Goal: Task Accomplishment & Management: Manage account settings

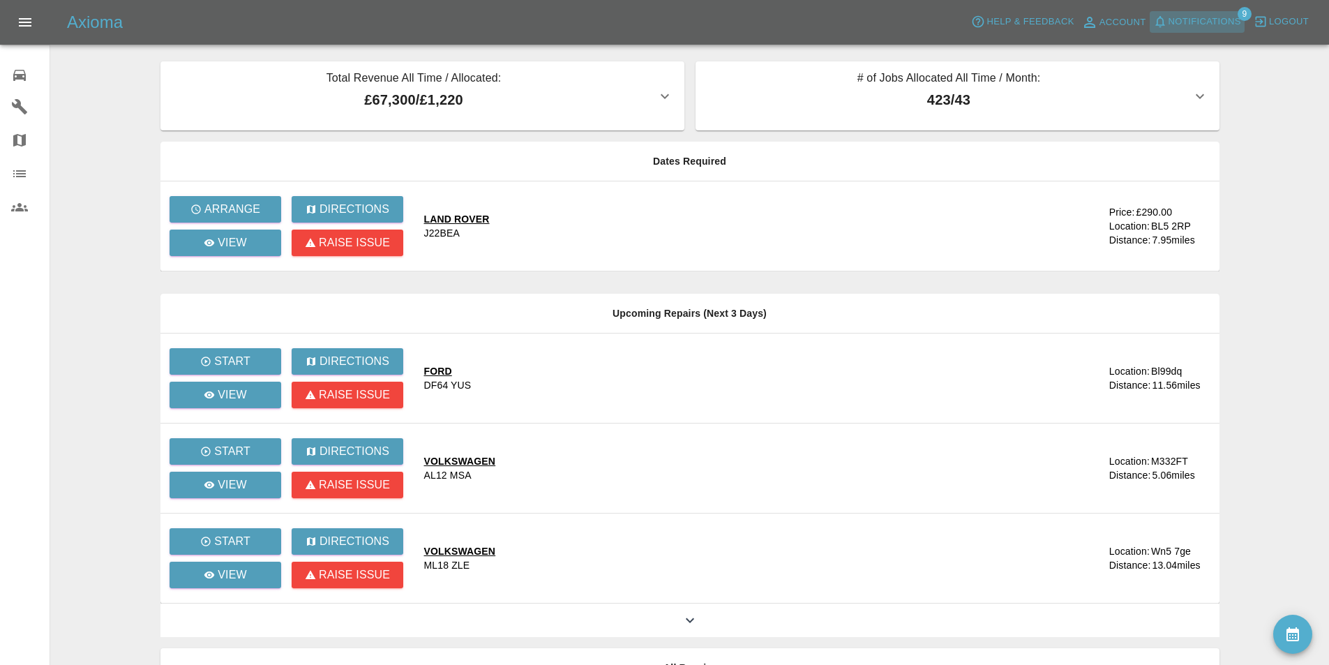
click at [1210, 22] on span "Notifications" at bounding box center [1205, 22] width 73 height 16
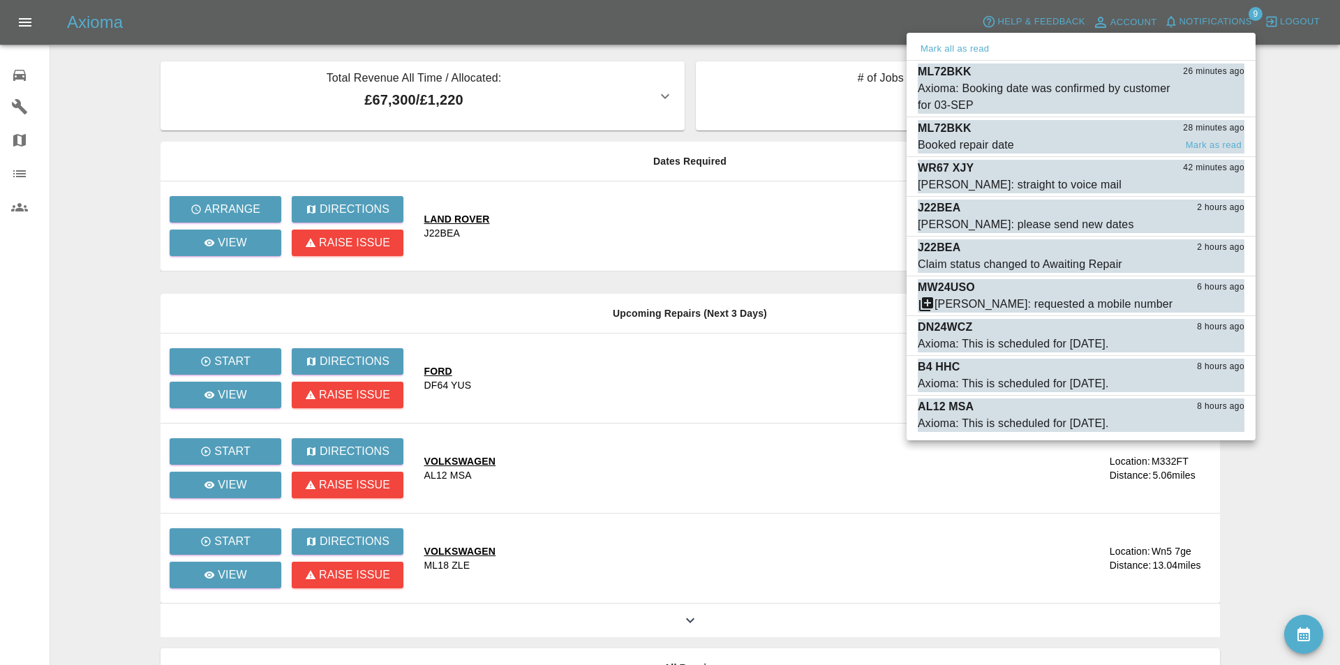
click at [1021, 126] on div "ML72BKK 28 minutes ago" at bounding box center [1080, 128] width 327 height 17
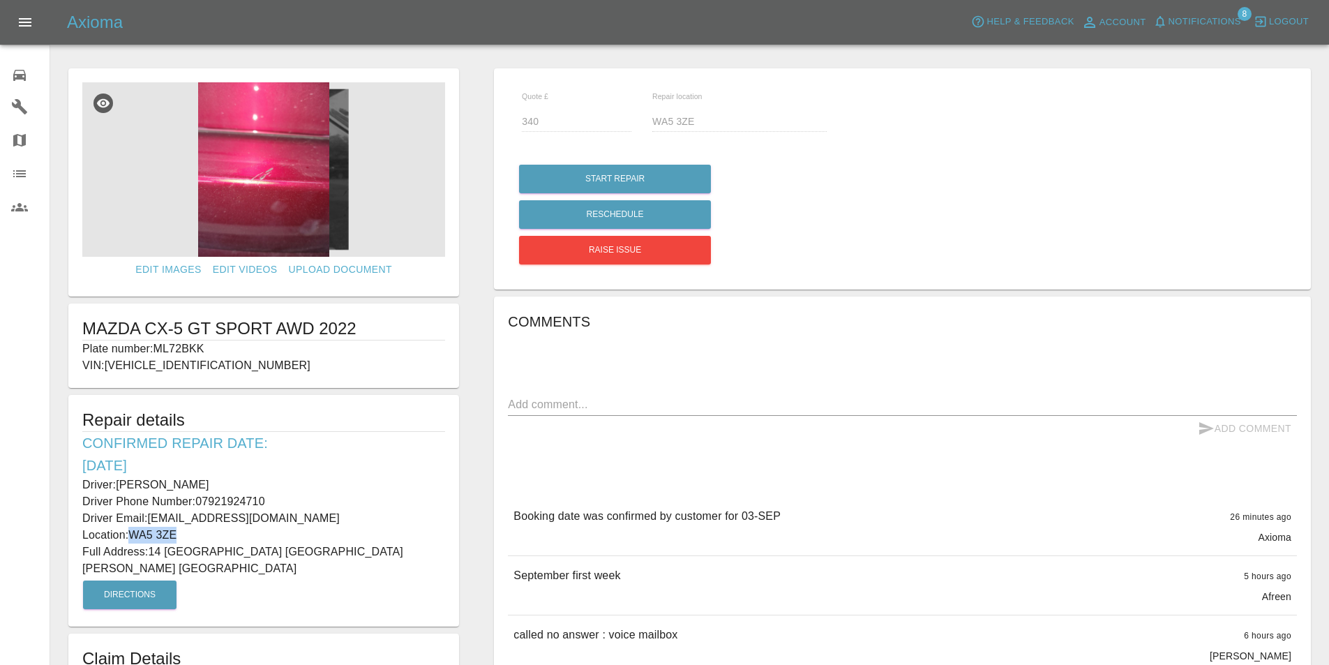
drag, startPoint x: 185, startPoint y: 535, endPoint x: 134, endPoint y: 541, distance: 51.3
click at [134, 541] on p "Location: WA5 3ZE" at bounding box center [263, 535] width 363 height 17
copy p "WA5 3ZE"
drag, startPoint x: 419, startPoint y: 549, endPoint x: 152, endPoint y: 546, distance: 266.5
click at [152, 546] on p "Full Address: [STREET_ADDRESS][PERSON_NAME]" at bounding box center [263, 559] width 363 height 33
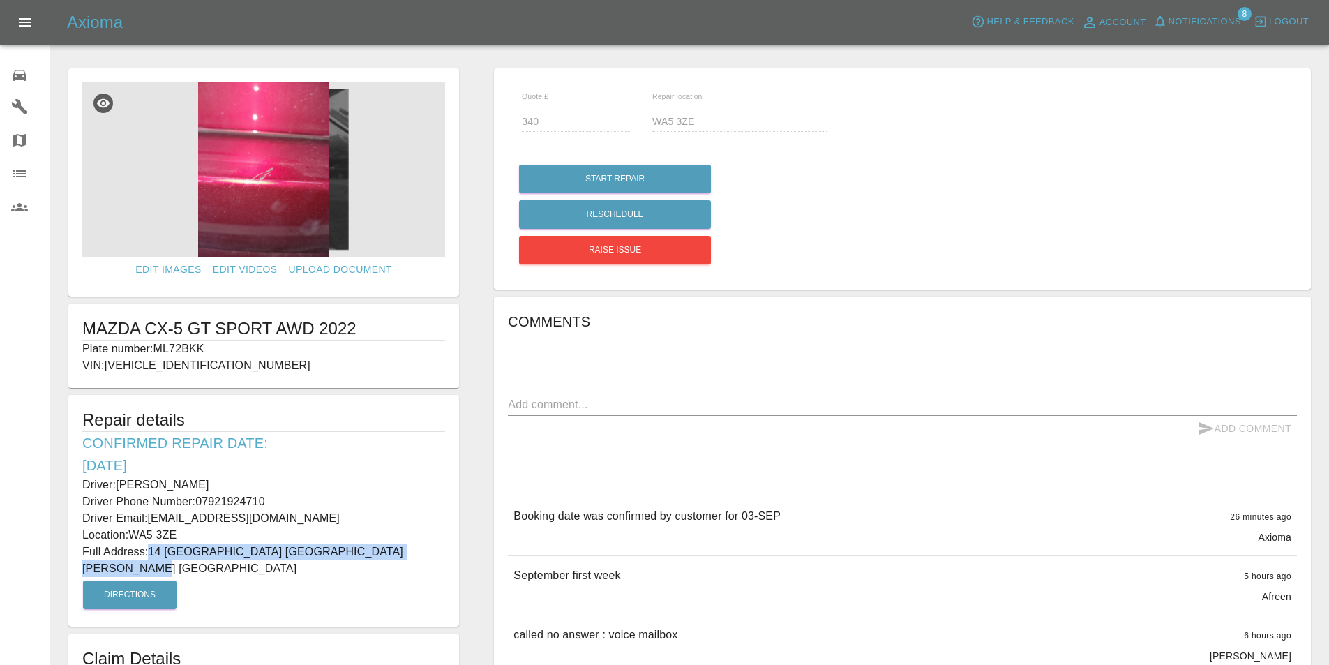
copy p "14 [GEOGRAPHIC_DATA] [GEOGRAPHIC_DATA][PERSON_NAME] [GEOGRAPHIC_DATA]"
click at [313, 447] on h6 "Confirmed Repair Date: [DATE]" at bounding box center [263, 454] width 363 height 45
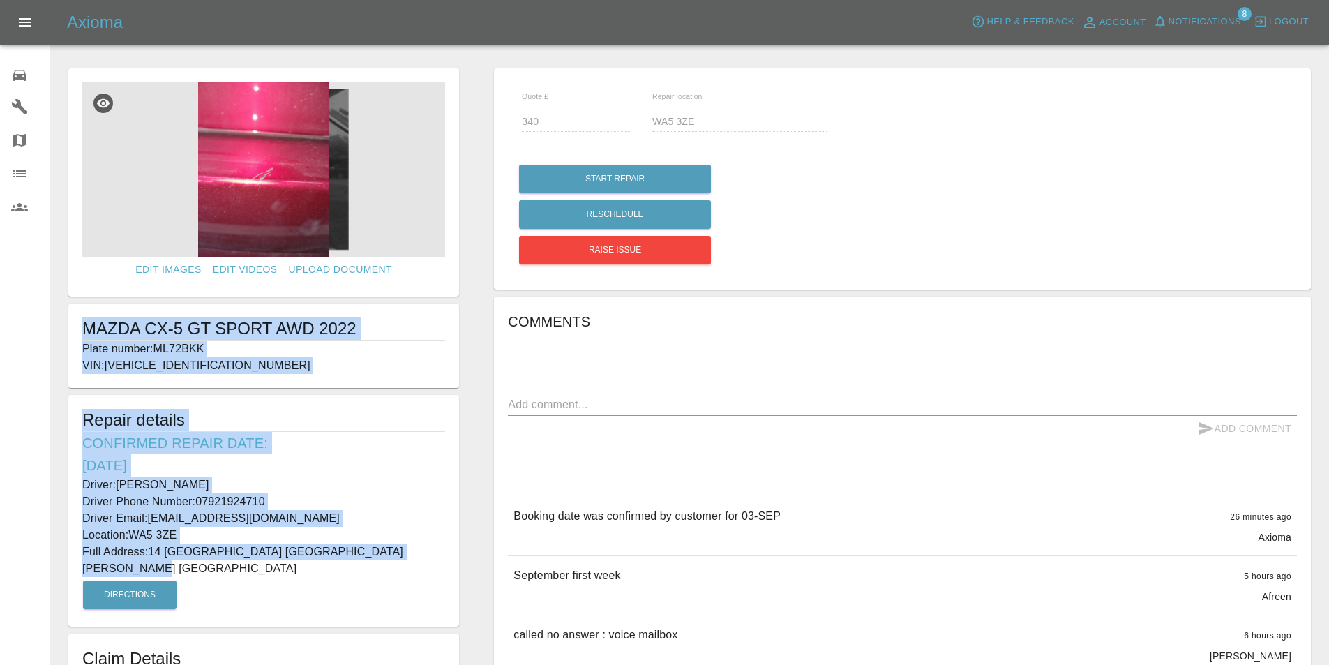
drag, startPoint x: 428, startPoint y: 553, endPoint x: 61, endPoint y: 336, distance: 426.6
click at [61, 336] on div "Edit Images Edit Videos Upload Document MAZDA CX-5 GT SPORT AWD 2022 Plate numb…" at bounding box center [264, 504] width 426 height 887
copy form "MAZDA CX-5 GT SPORT AWD 2022 Plate number: ML72BKK VIN: [VEHICLE_IDENTIFICATION…"
click at [1208, 18] on span "Notifications" at bounding box center [1205, 22] width 73 height 16
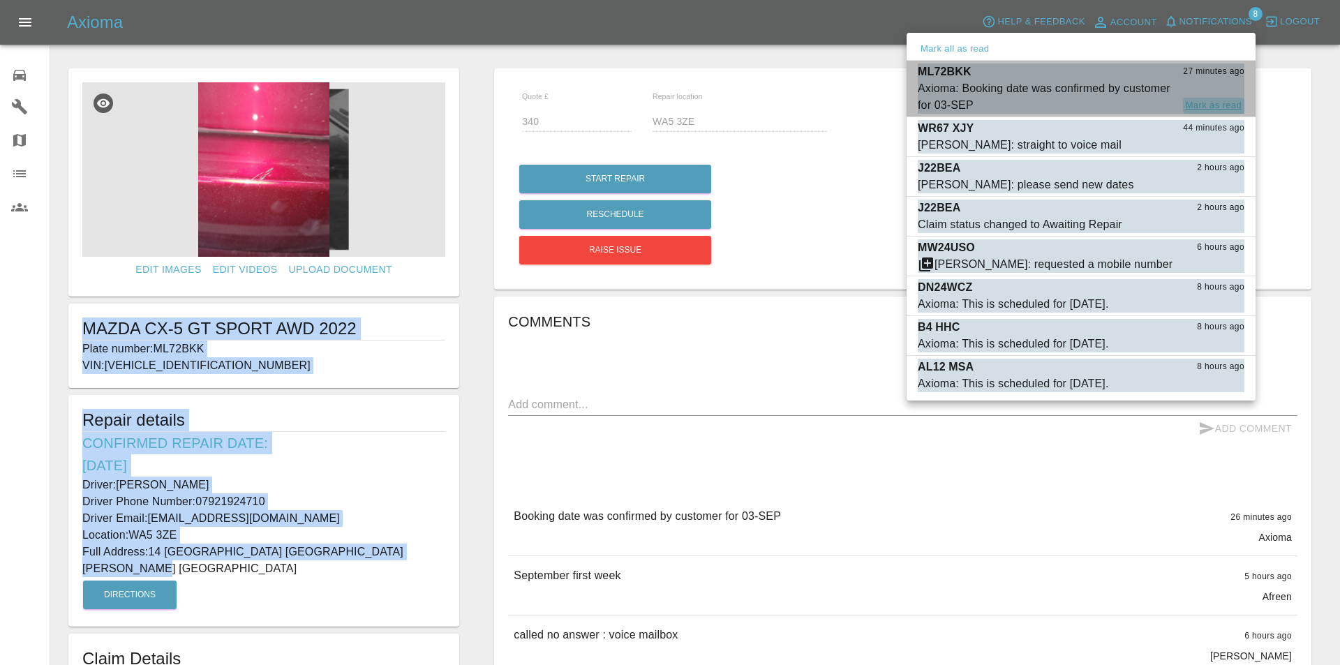
click at [1207, 98] on button "Mark as read" at bounding box center [1213, 106] width 61 height 16
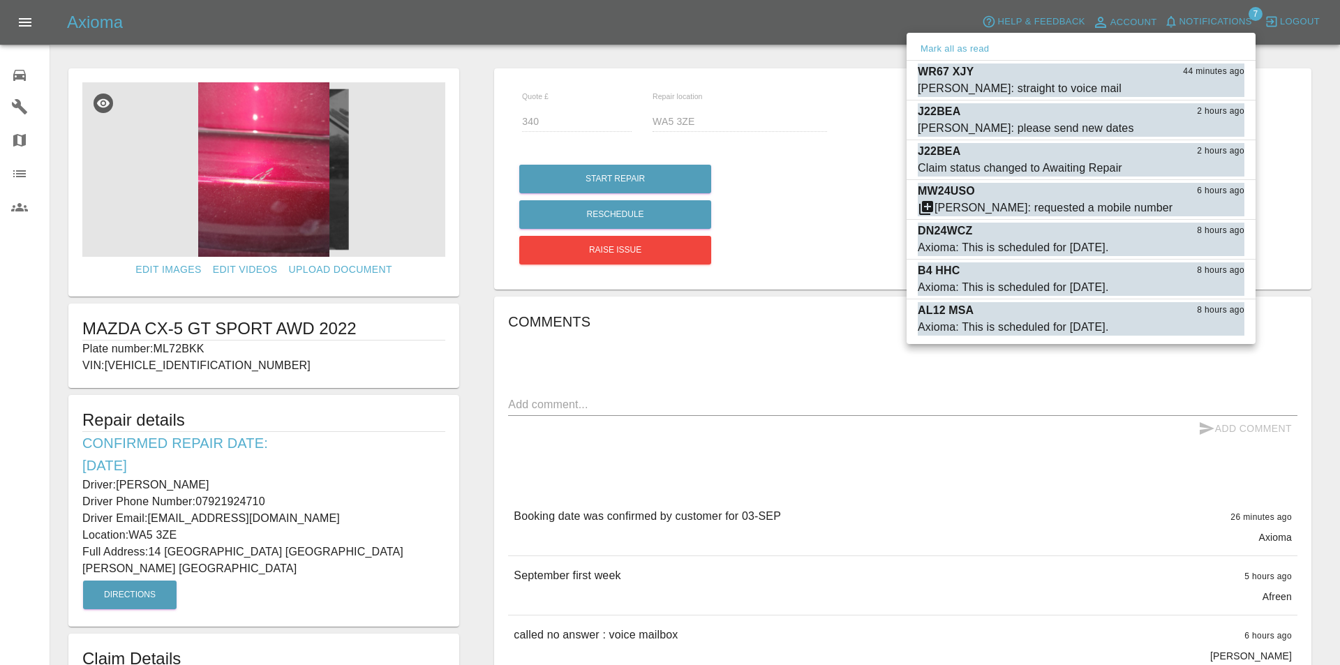
click at [467, 79] on div at bounding box center [670, 332] width 1340 height 665
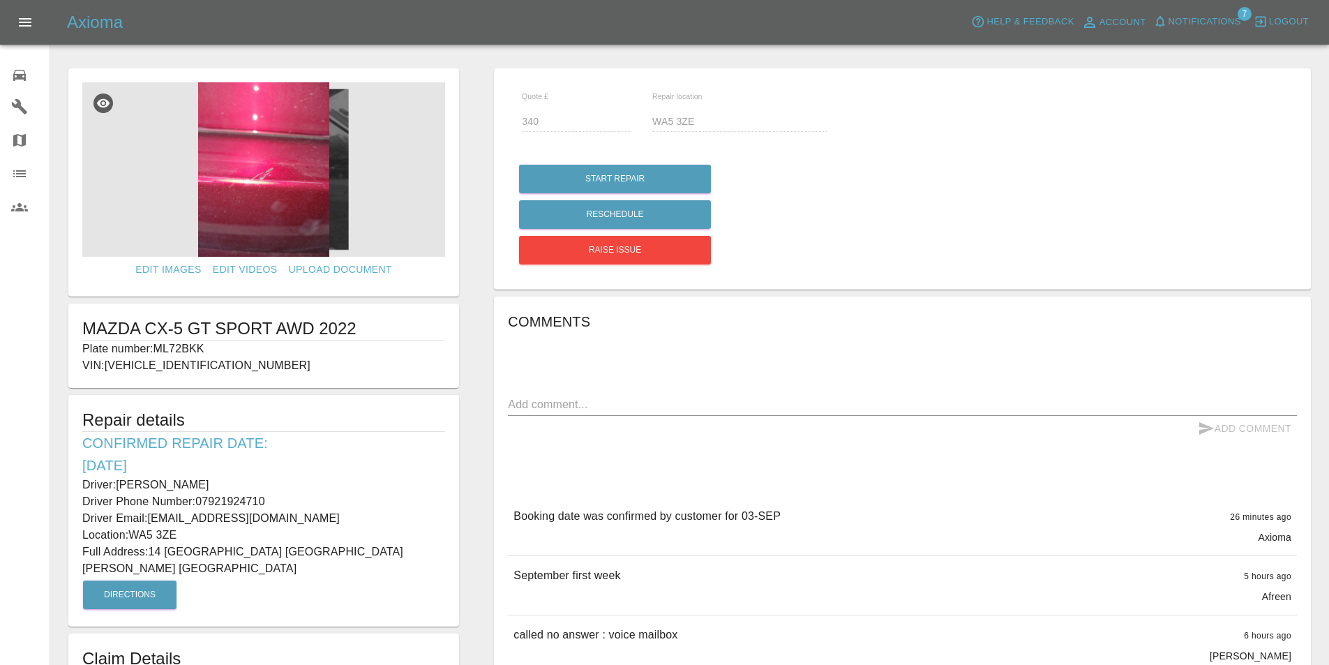
click at [1197, 18] on span "Notifications" at bounding box center [1205, 22] width 73 height 16
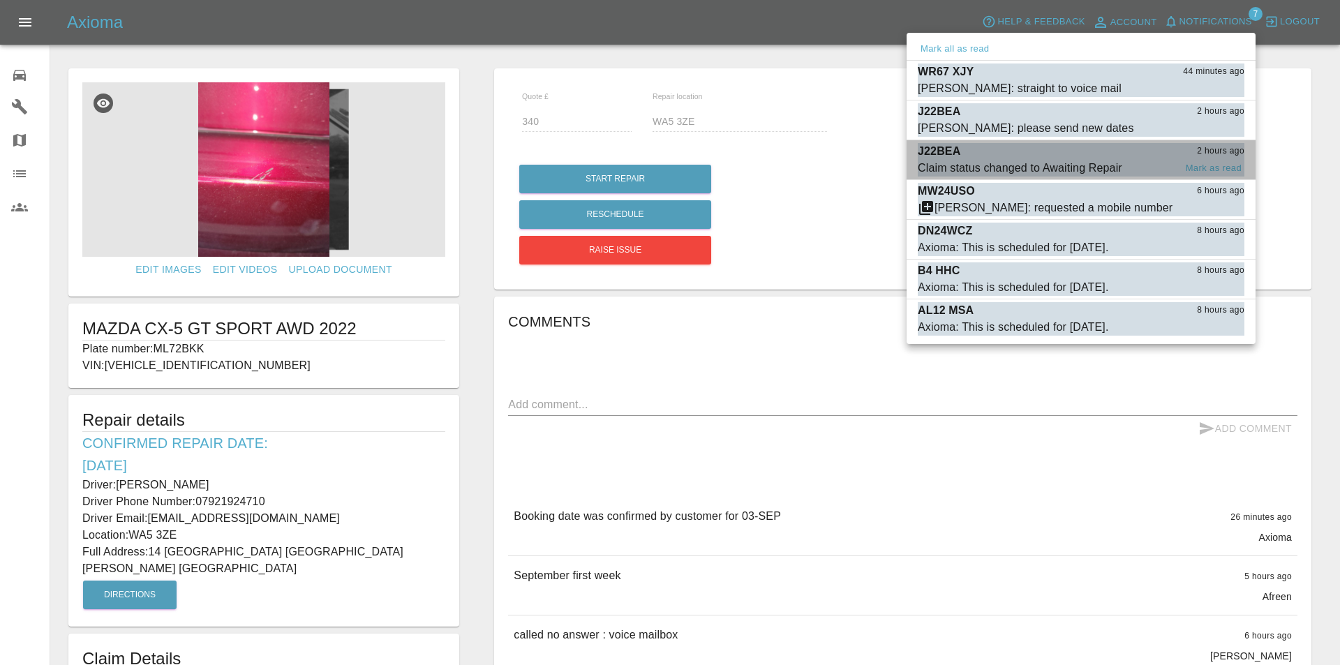
click at [1046, 160] on div "Claim status changed to Awaiting Repair" at bounding box center [1019, 168] width 204 height 17
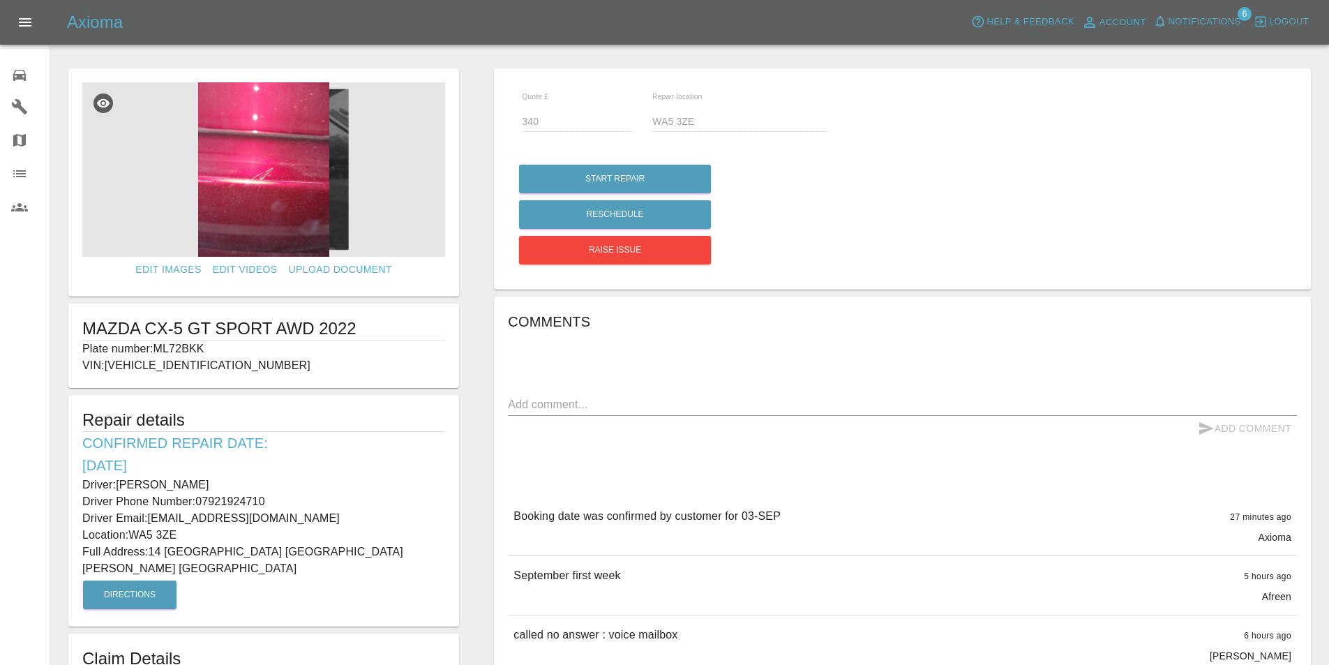
type input "290"
type input "BL5 2RP"
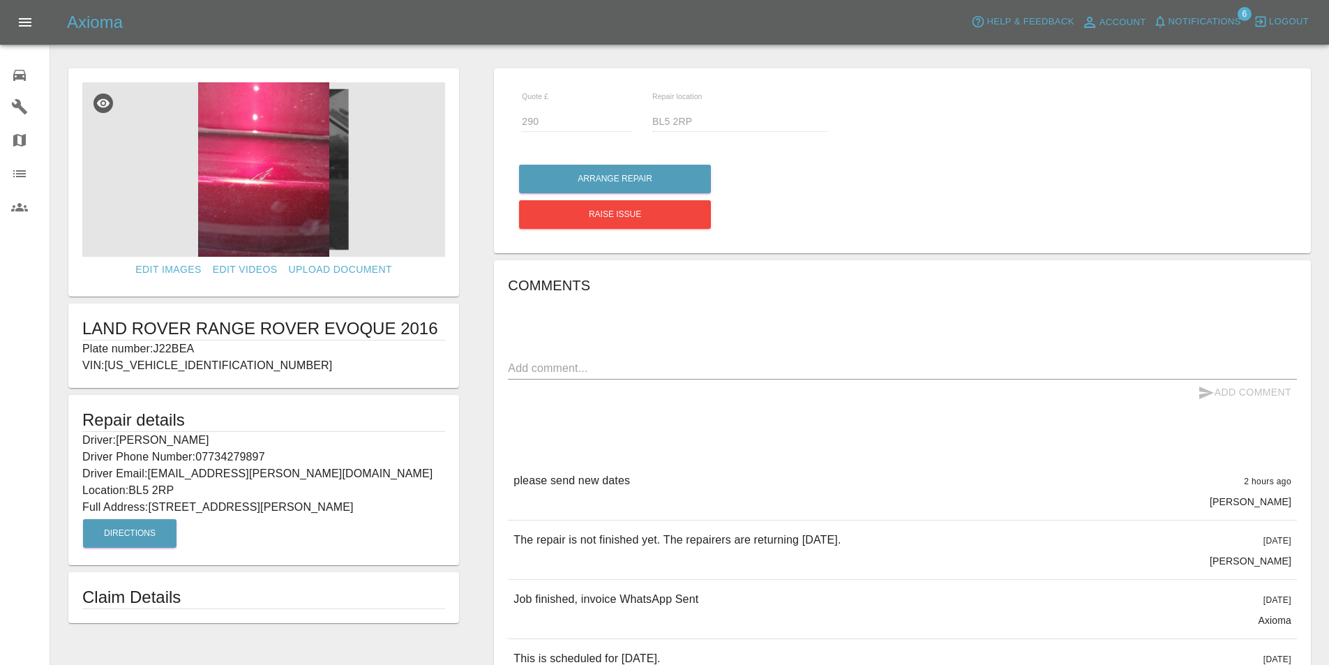
click at [17, 79] on icon at bounding box center [19, 75] width 13 height 11
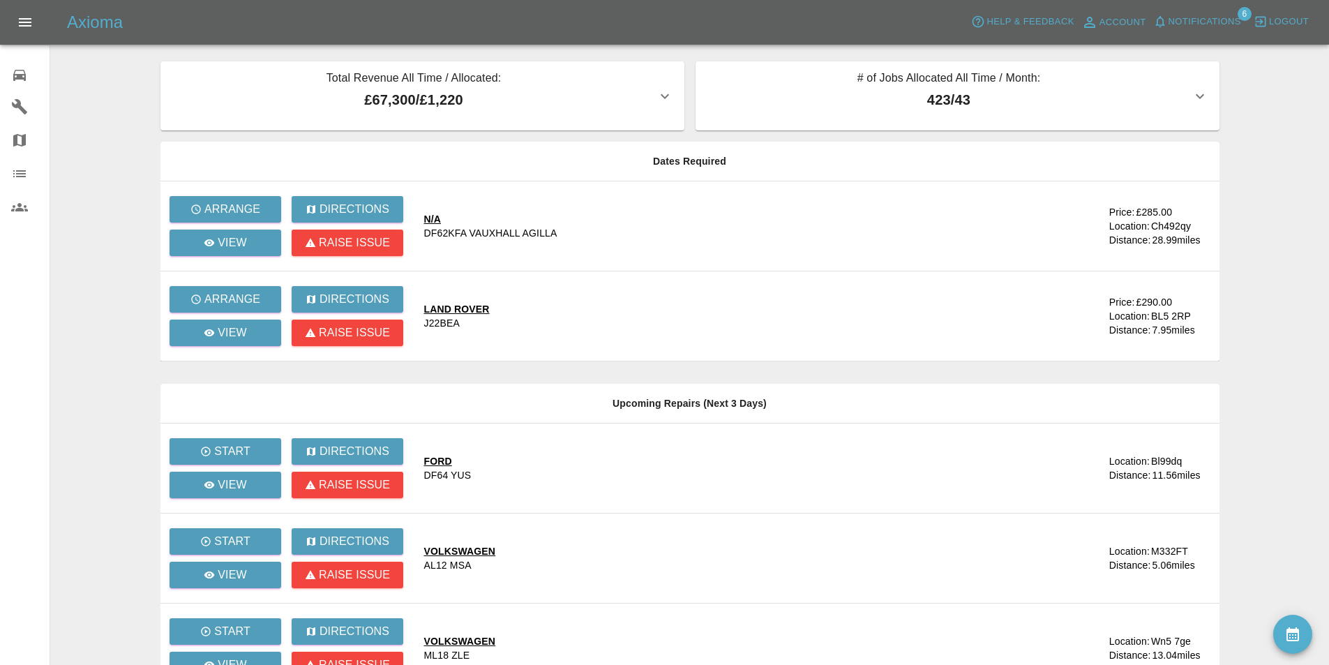
click at [1203, 17] on span "Notifications" at bounding box center [1205, 22] width 73 height 16
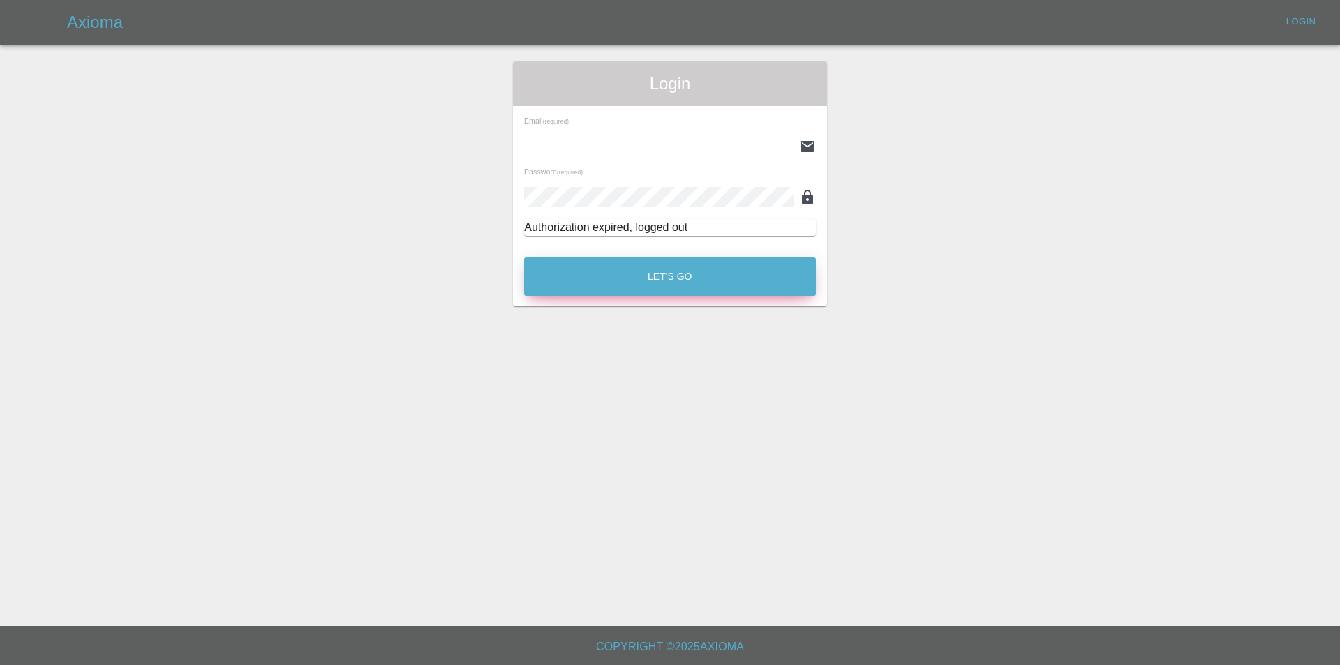
type input "[EMAIL_ADDRESS][DOMAIN_NAME]"
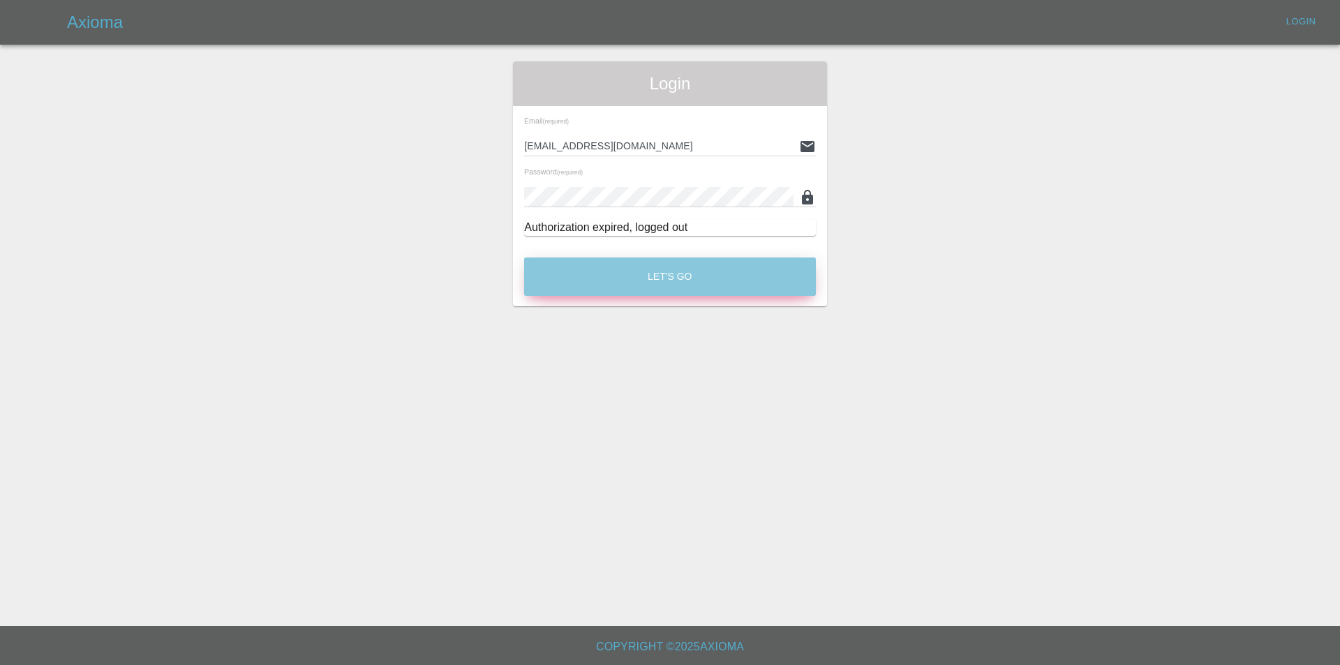
click at [676, 278] on button "Let's Go" at bounding box center [670, 276] width 292 height 38
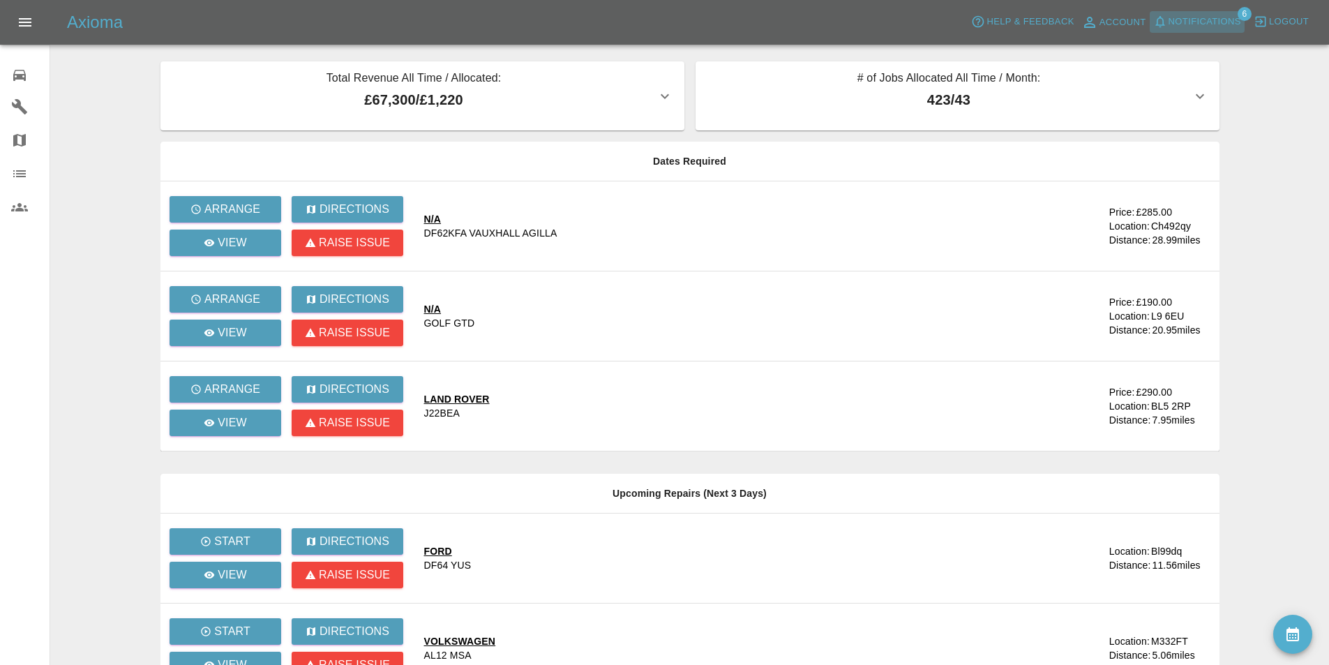
click at [1199, 17] on span "Notifications" at bounding box center [1205, 22] width 73 height 16
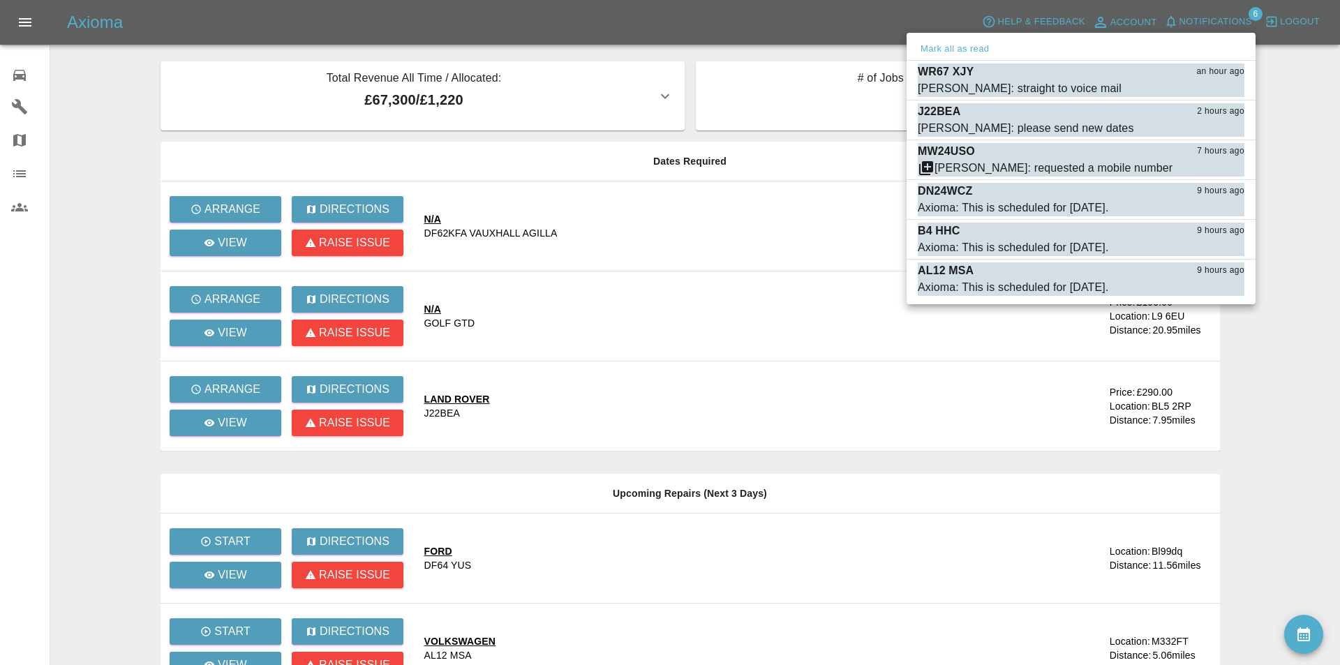
click at [537, 16] on div at bounding box center [670, 332] width 1340 height 665
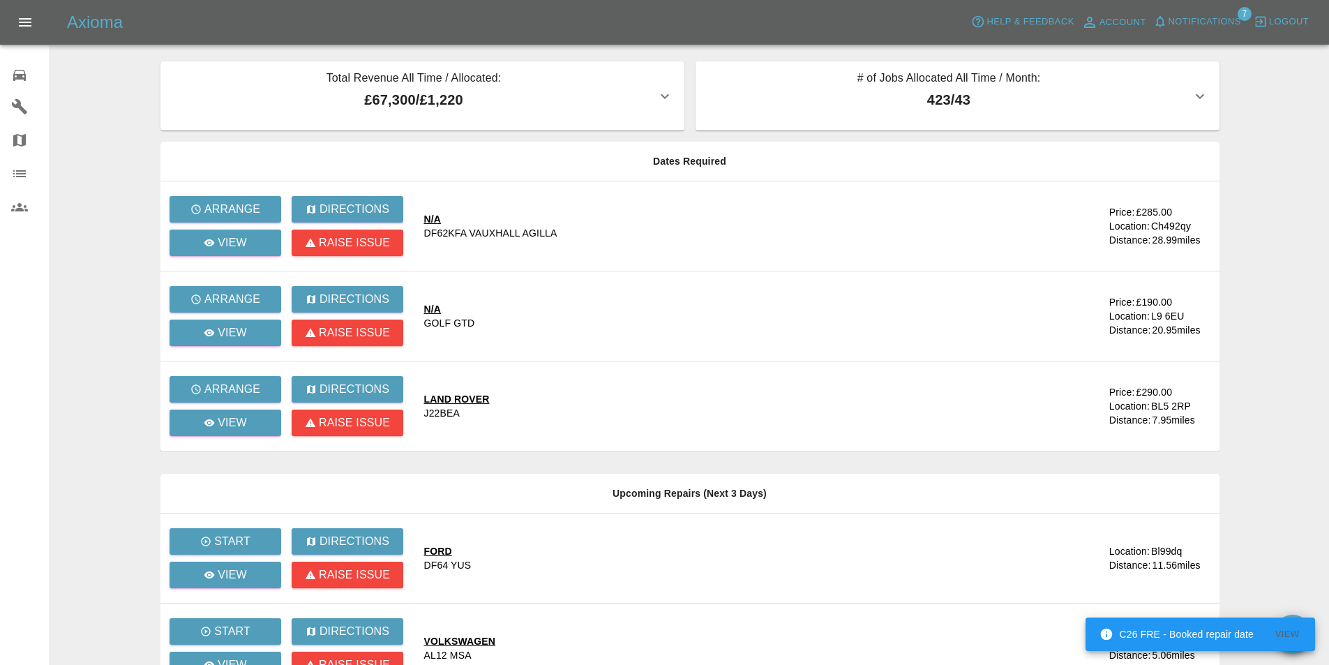
click at [1177, 23] on span "Notifications" at bounding box center [1205, 22] width 73 height 16
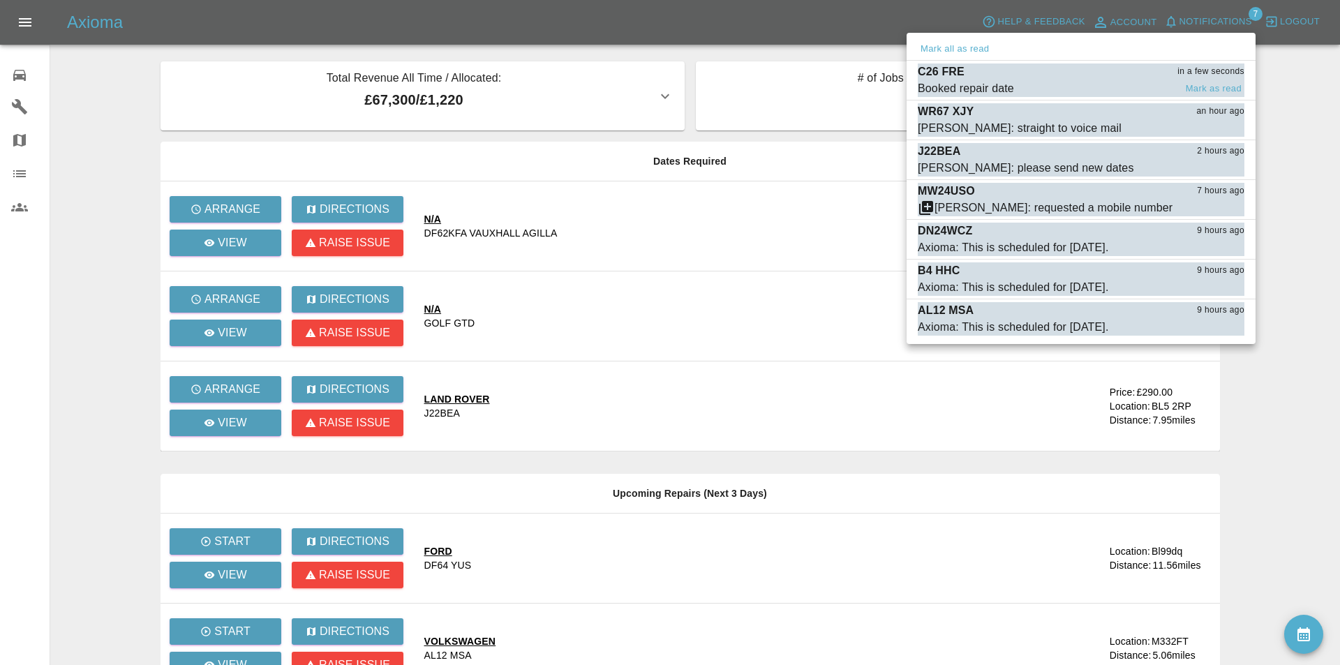
click at [1136, 76] on div "C26 FRE in a few seconds" at bounding box center [1080, 71] width 327 height 17
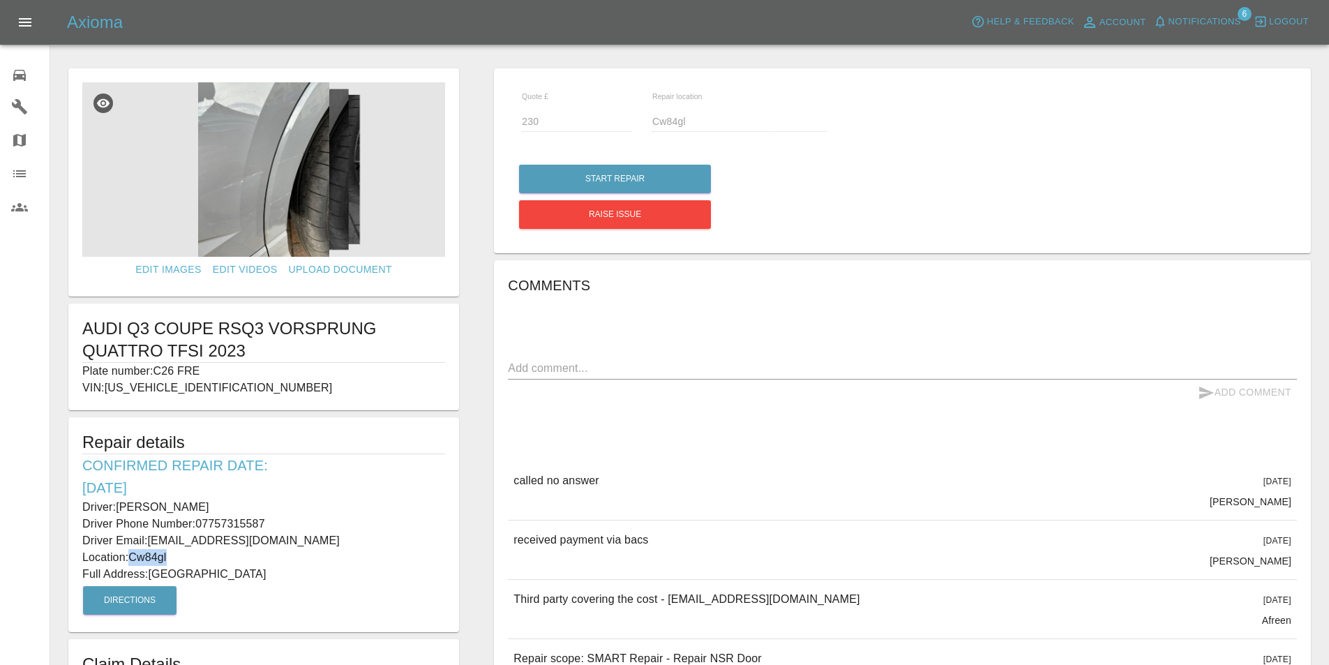
drag, startPoint x: 170, startPoint y: 556, endPoint x: 132, endPoint y: 558, distance: 38.4
click at [132, 558] on p "Location: Cw84gl" at bounding box center [263, 557] width 363 height 17
copy p "Cw84gl"
click at [322, 467] on h6 "Confirmed Repair Date: 15/08/25" at bounding box center [263, 476] width 363 height 45
drag, startPoint x: 400, startPoint y: 573, endPoint x: 63, endPoint y: 329, distance: 416.2
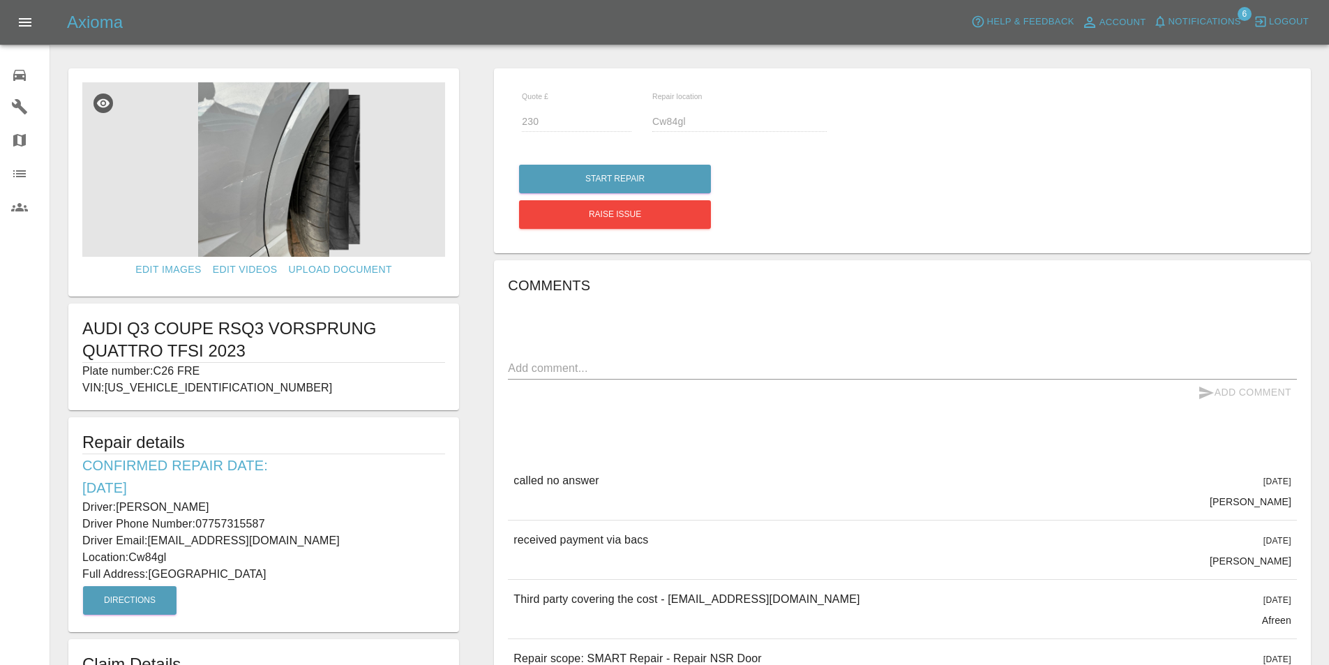
click at [63, 329] on form "Edit Images Edit Videos Upload Document AUDI Q3 COUPE RSQ3 VORSPRUNG QUATTRO TF…" at bounding box center [263, 379] width 405 height 622
copy form "AUDI Q3 COUPE RSQ3 VORSPRUNG QUATTRO TFSI 2023 Plate number: C26 FRE VIN: WUAZZ…"
click at [15, 69] on icon at bounding box center [19, 75] width 17 height 17
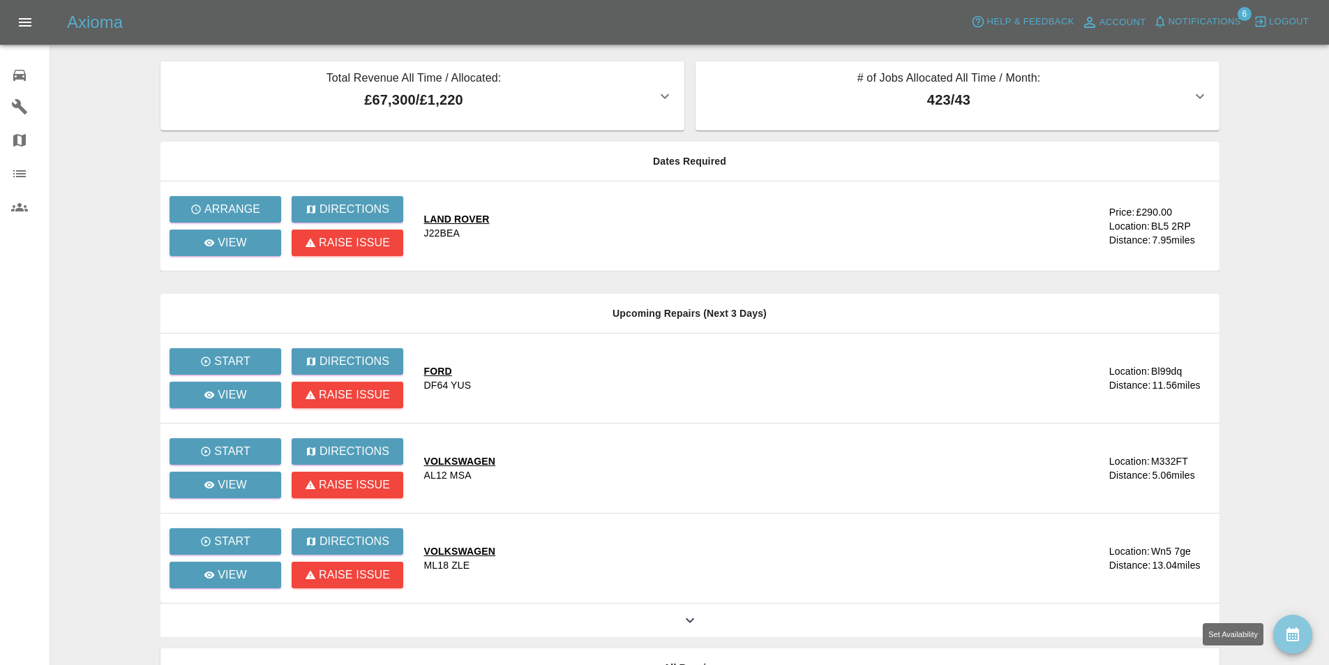
click at [1290, 648] on button "availability" at bounding box center [1292, 634] width 39 height 39
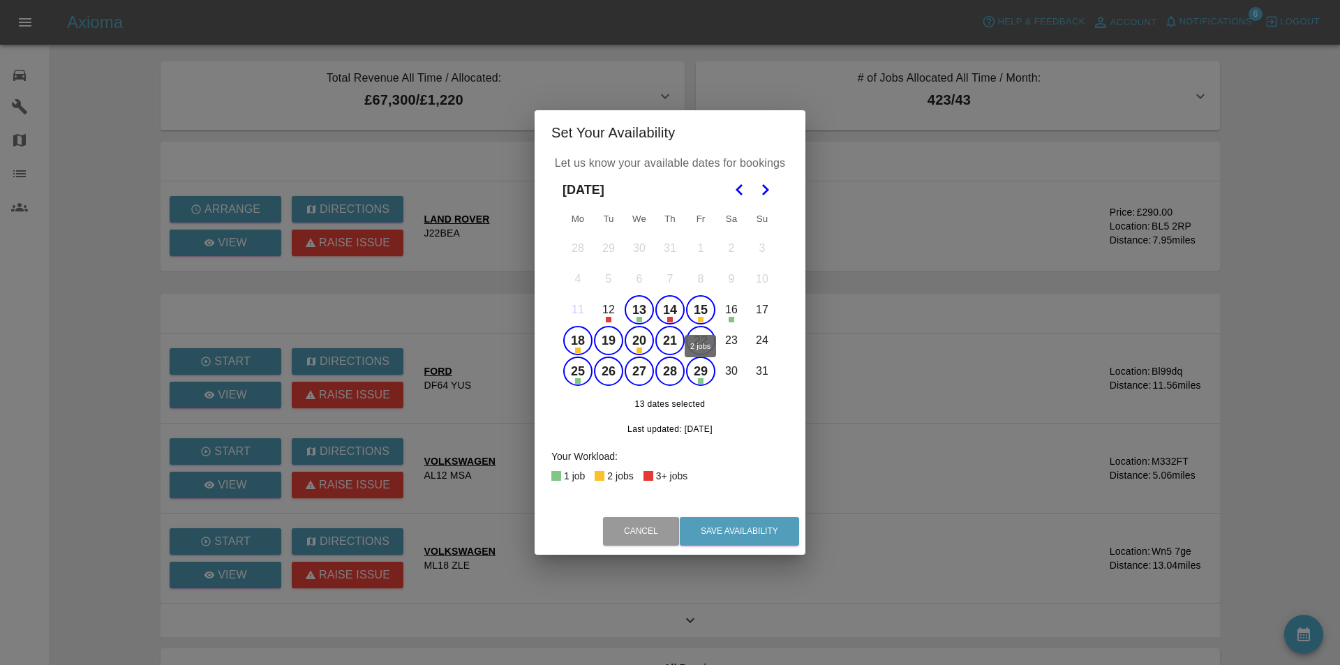
click at [704, 307] on button "15" at bounding box center [700, 309] width 29 height 29
click at [631, 309] on button "13" at bounding box center [638, 309] width 29 height 29
click at [736, 528] on button "Save Availability" at bounding box center [739, 531] width 119 height 29
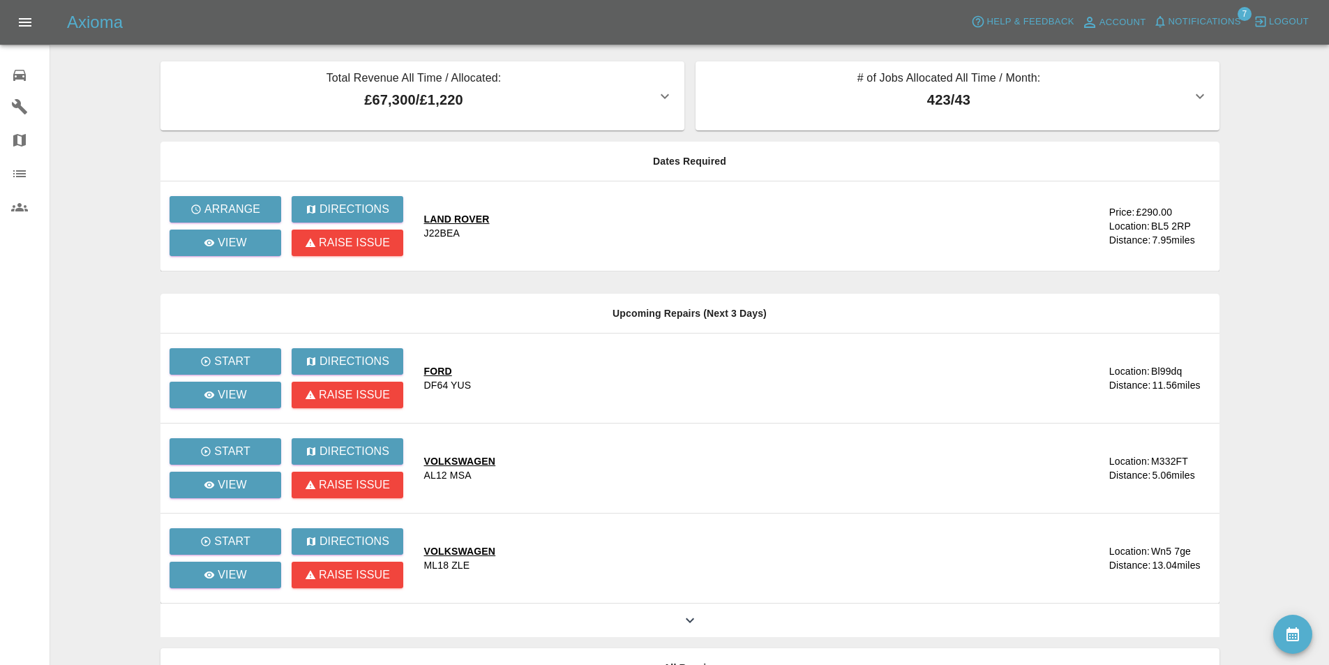
click at [1222, 17] on span "Notifications" at bounding box center [1205, 22] width 73 height 16
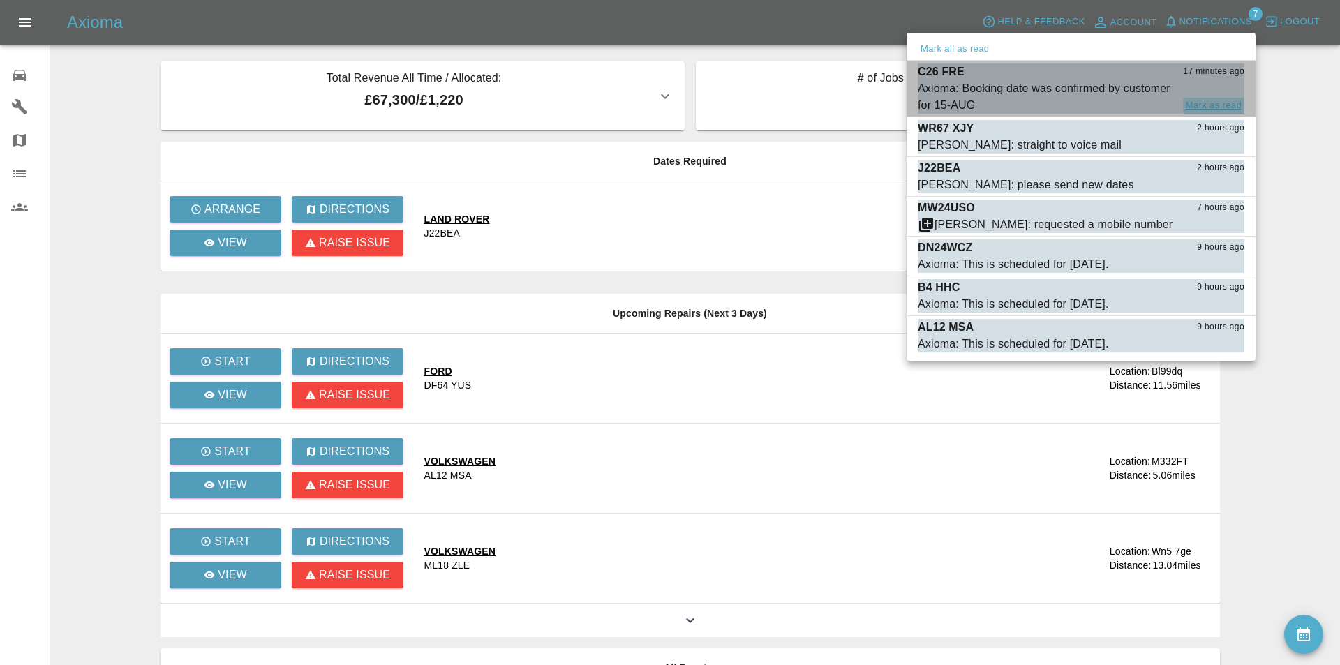
click at [1205, 99] on button "Mark as read" at bounding box center [1213, 106] width 61 height 16
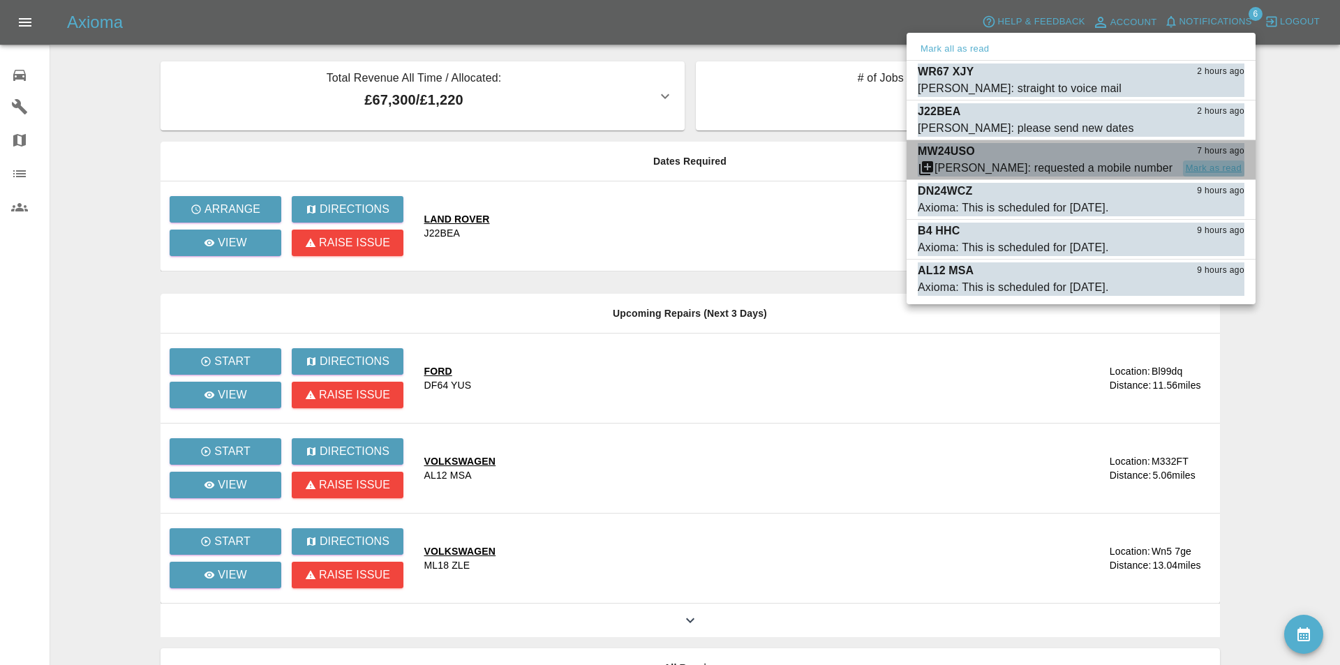
click at [1229, 164] on button "Mark as read" at bounding box center [1213, 168] width 61 height 16
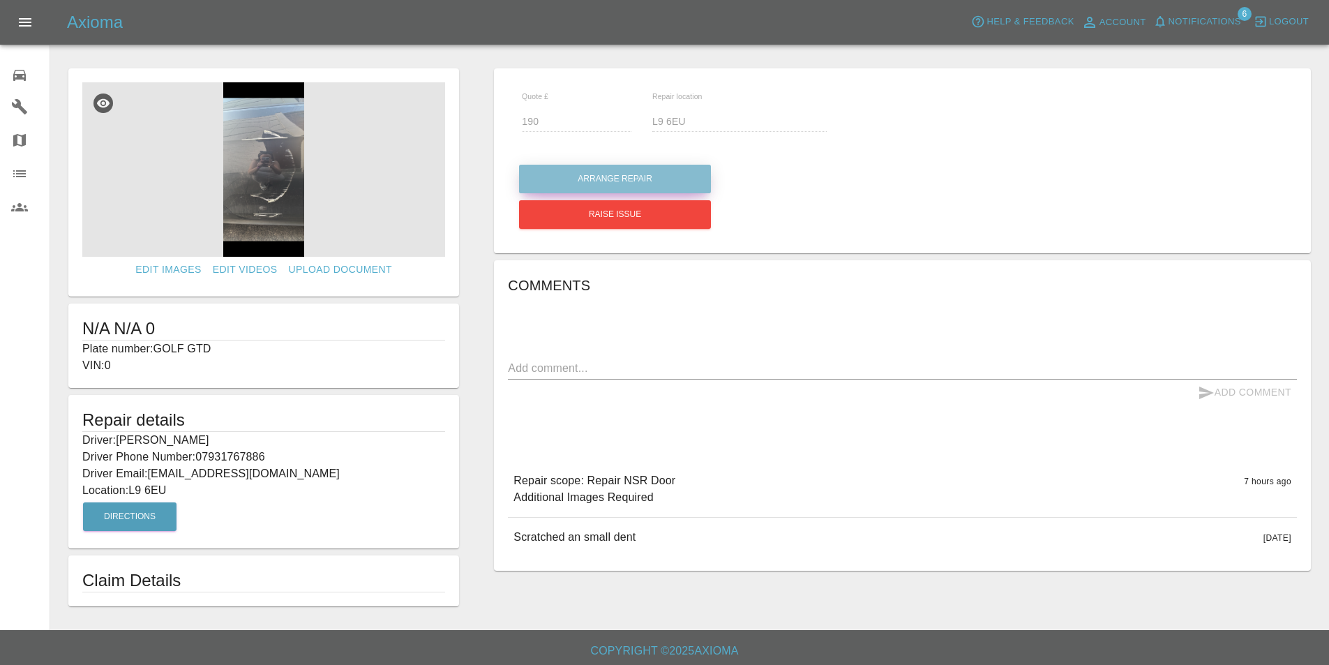
click at [570, 169] on button "Arrange Repair" at bounding box center [615, 179] width 192 height 29
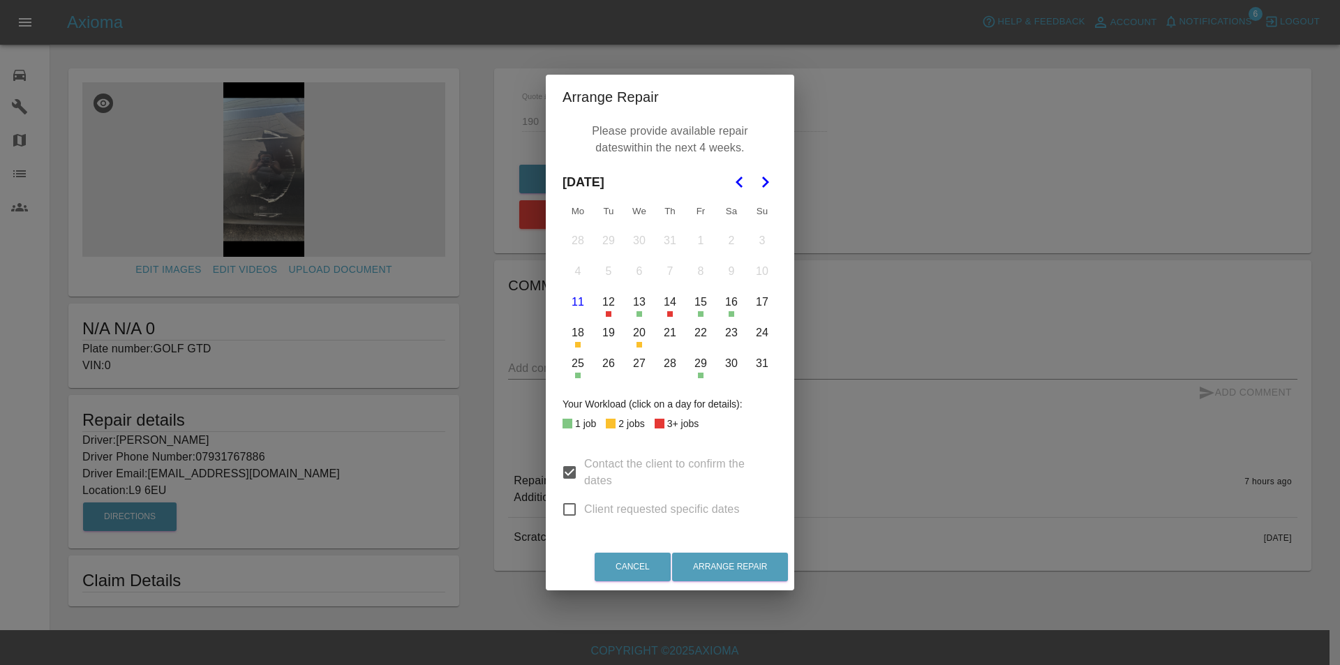
click at [603, 331] on button "19" at bounding box center [608, 332] width 29 height 29
click at [666, 331] on button "21" at bounding box center [669, 332] width 29 height 29
click at [700, 329] on button "22" at bounding box center [700, 332] width 29 height 29
click at [742, 564] on button "Arrange Repair" at bounding box center [730, 567] width 116 height 29
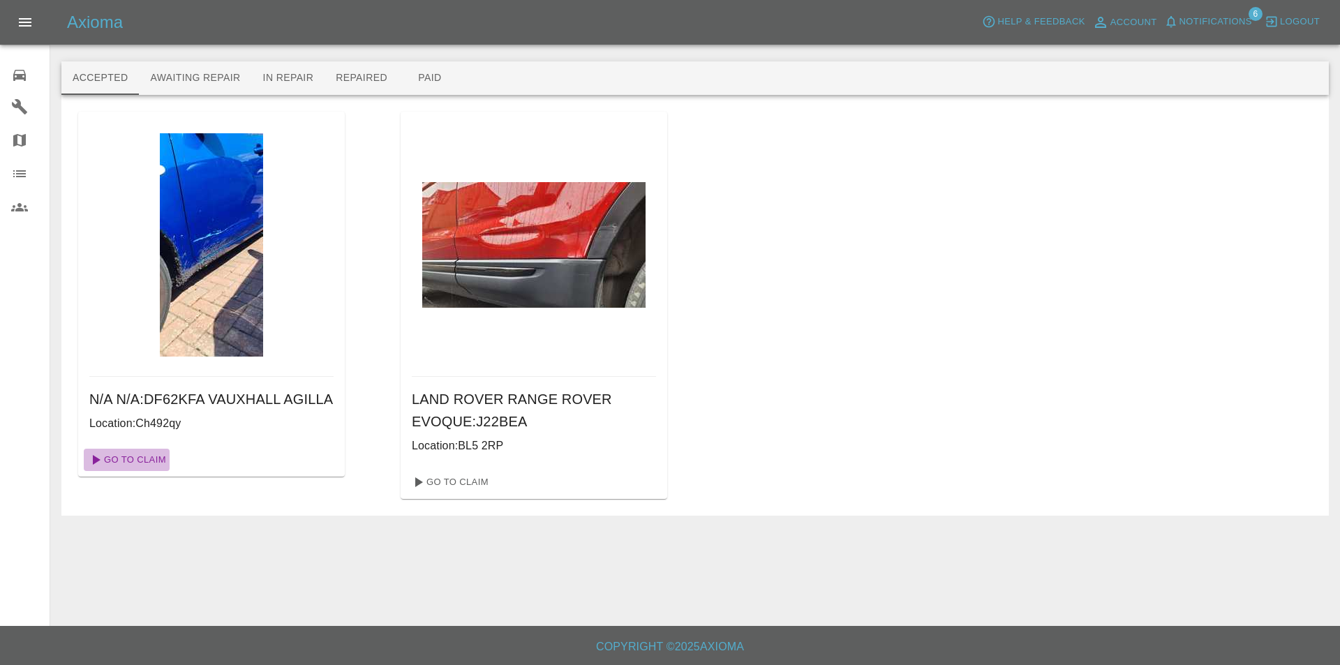
click at [150, 471] on link "Go To Claim" at bounding box center [127, 460] width 86 height 22
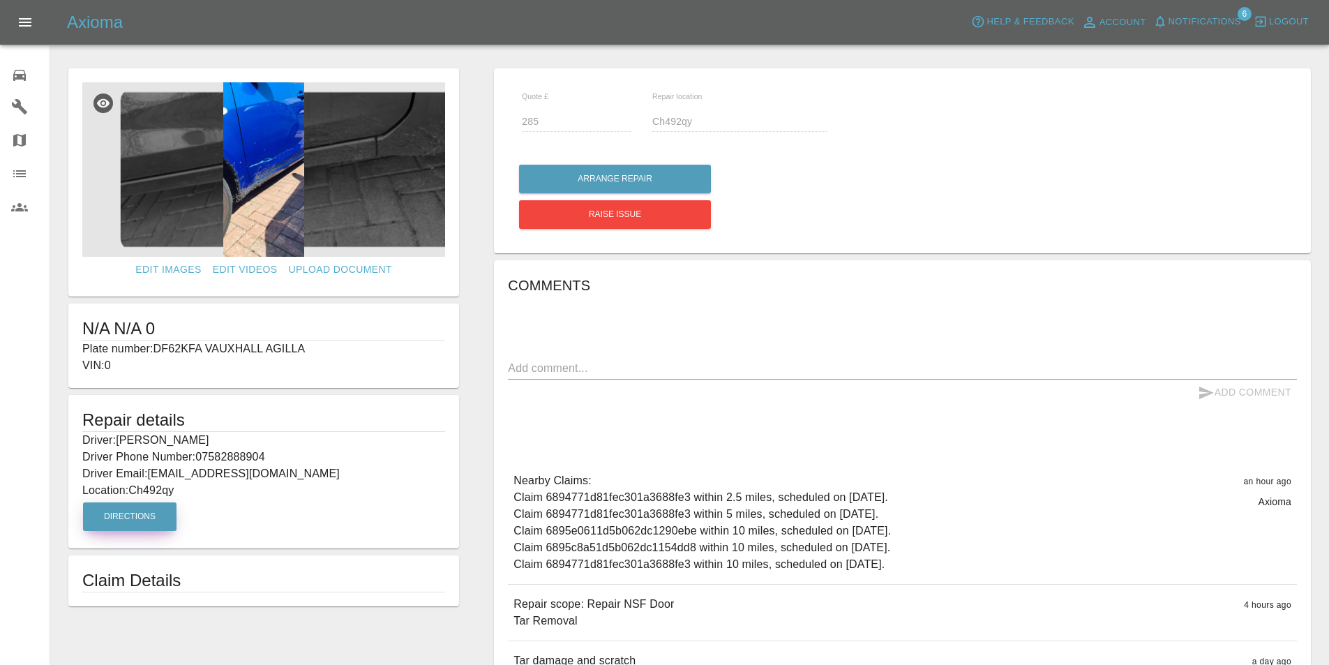
click at [140, 524] on button "Directions" at bounding box center [129, 516] width 93 height 29
click at [548, 179] on button "Arrange Repair" at bounding box center [615, 179] width 192 height 29
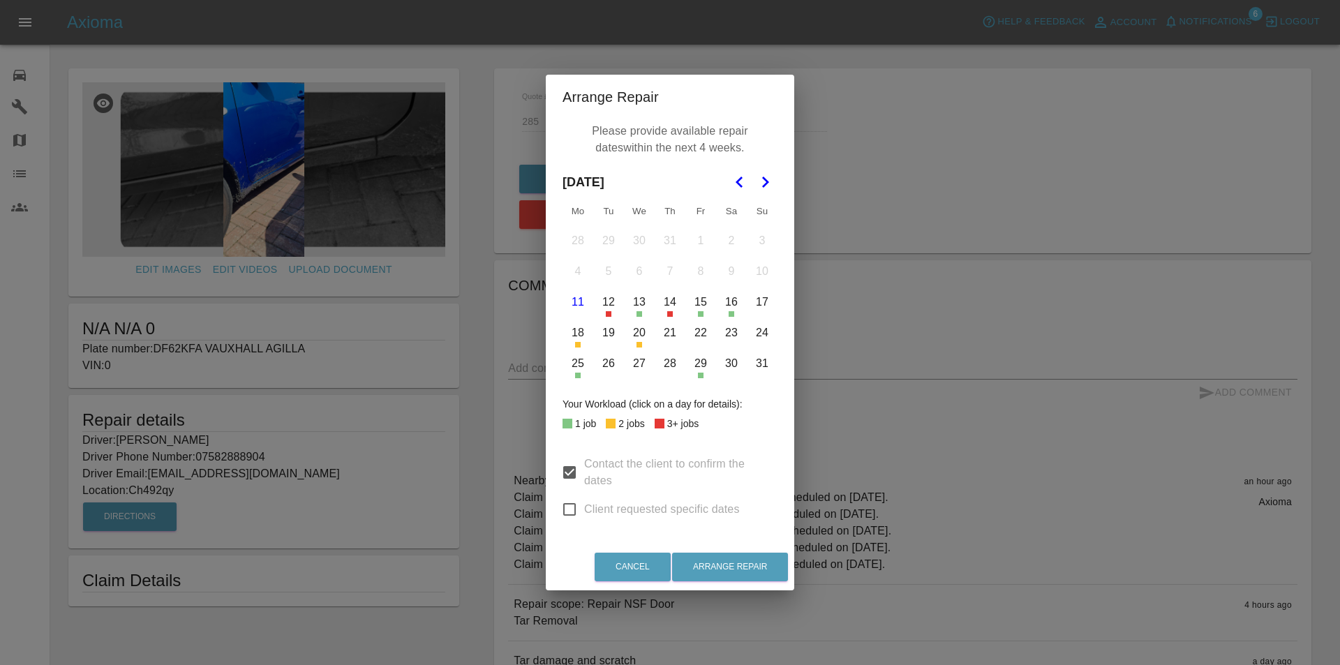
click at [699, 299] on button "15" at bounding box center [700, 301] width 29 height 29
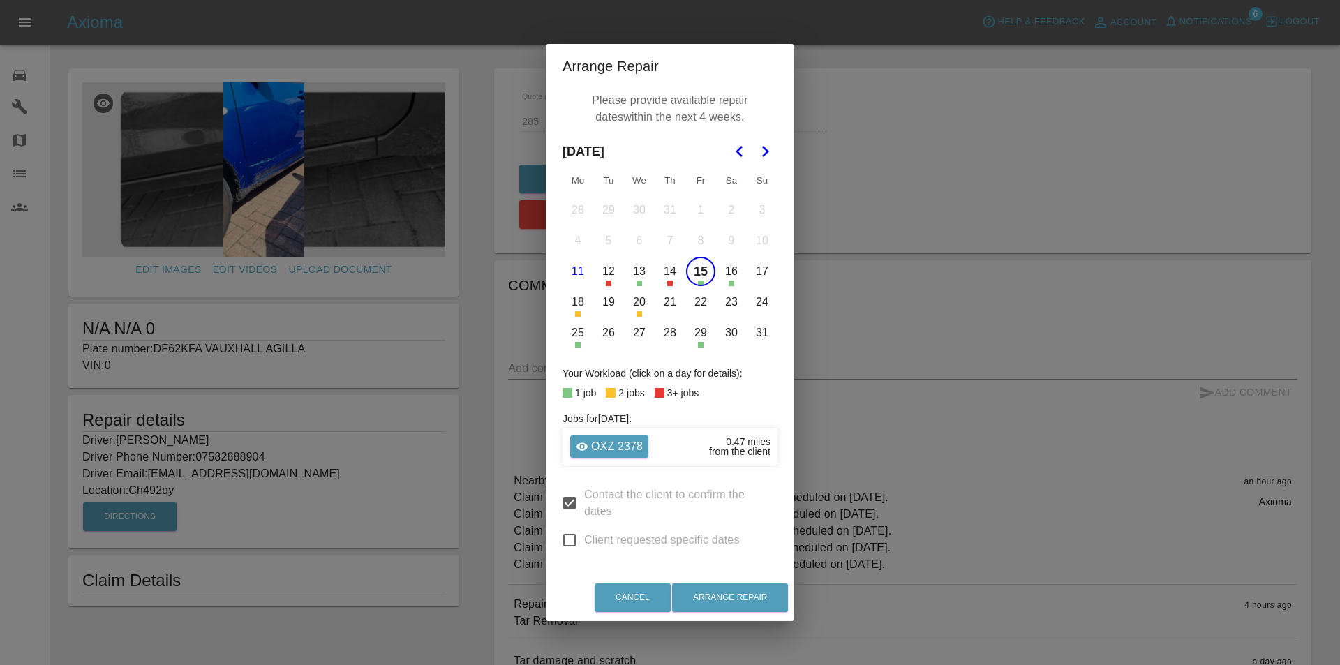
click at [604, 303] on button "19" at bounding box center [608, 301] width 29 height 29
click at [636, 301] on button "20" at bounding box center [638, 301] width 29 height 29
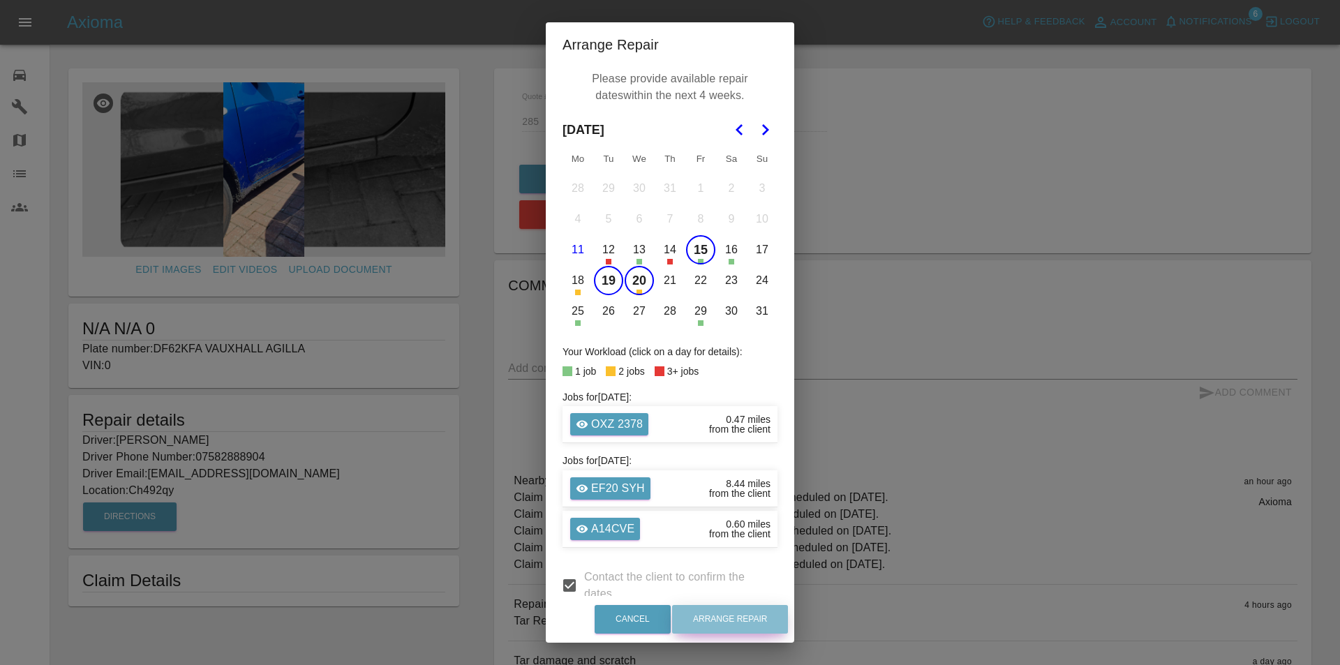
click at [736, 622] on button "Arrange Repair" at bounding box center [730, 619] width 116 height 29
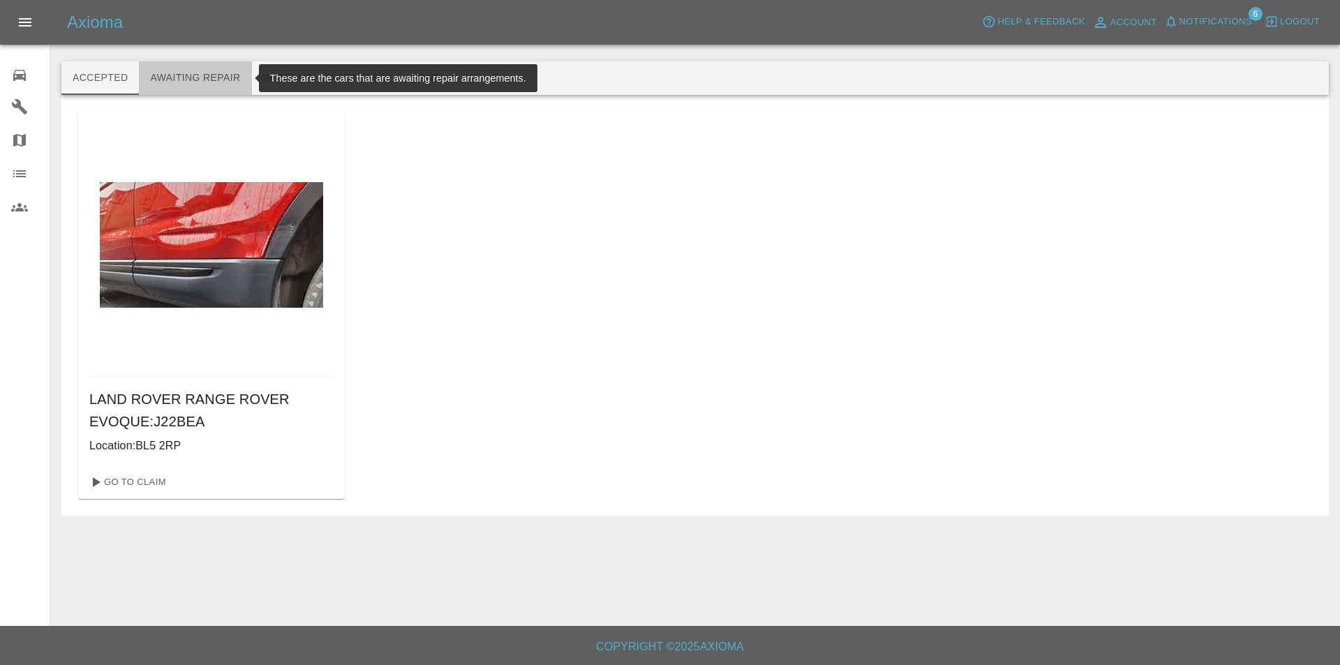
click at [195, 70] on button "Awaiting Repair" at bounding box center [195, 77] width 112 height 33
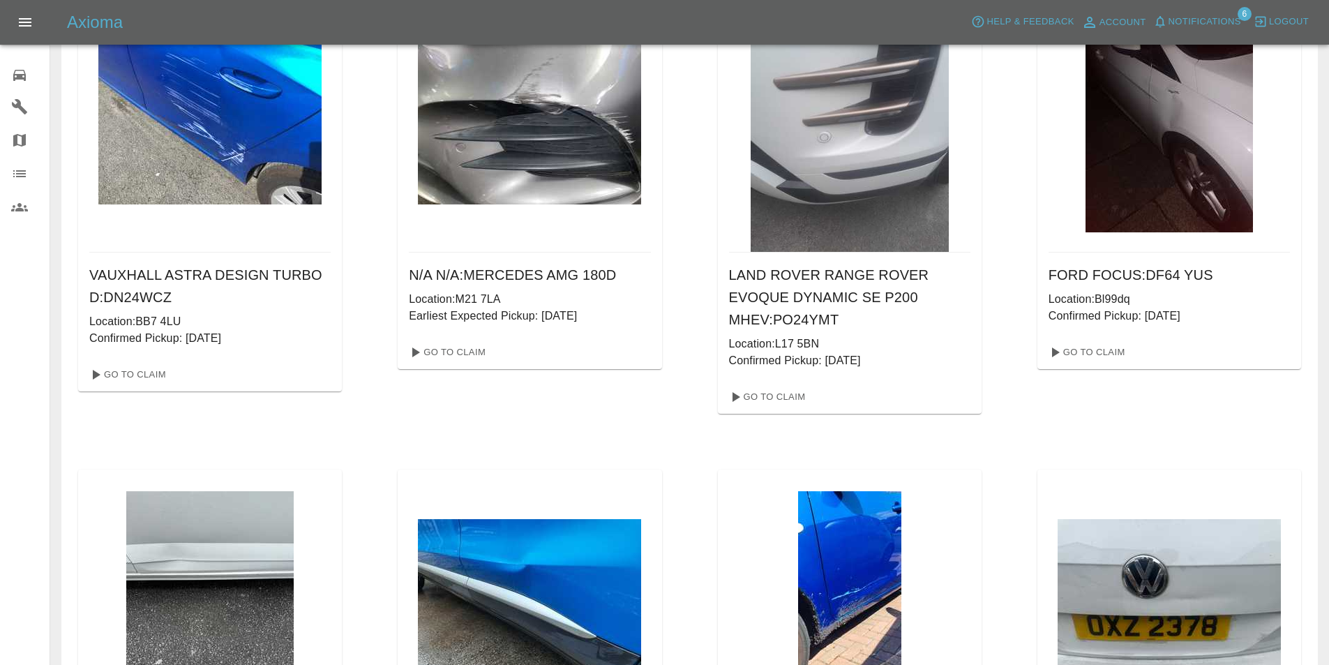
scroll to position [837, 0]
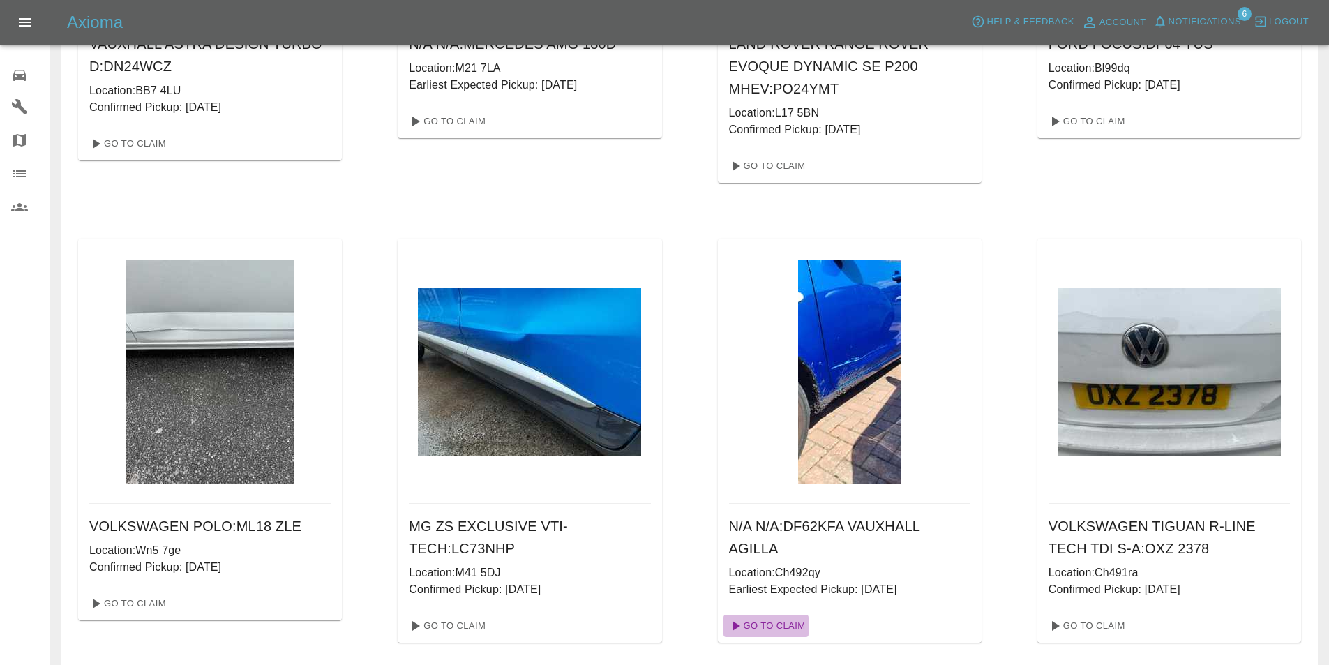
click at [778, 621] on link "Go To Claim" at bounding box center [766, 626] width 86 height 22
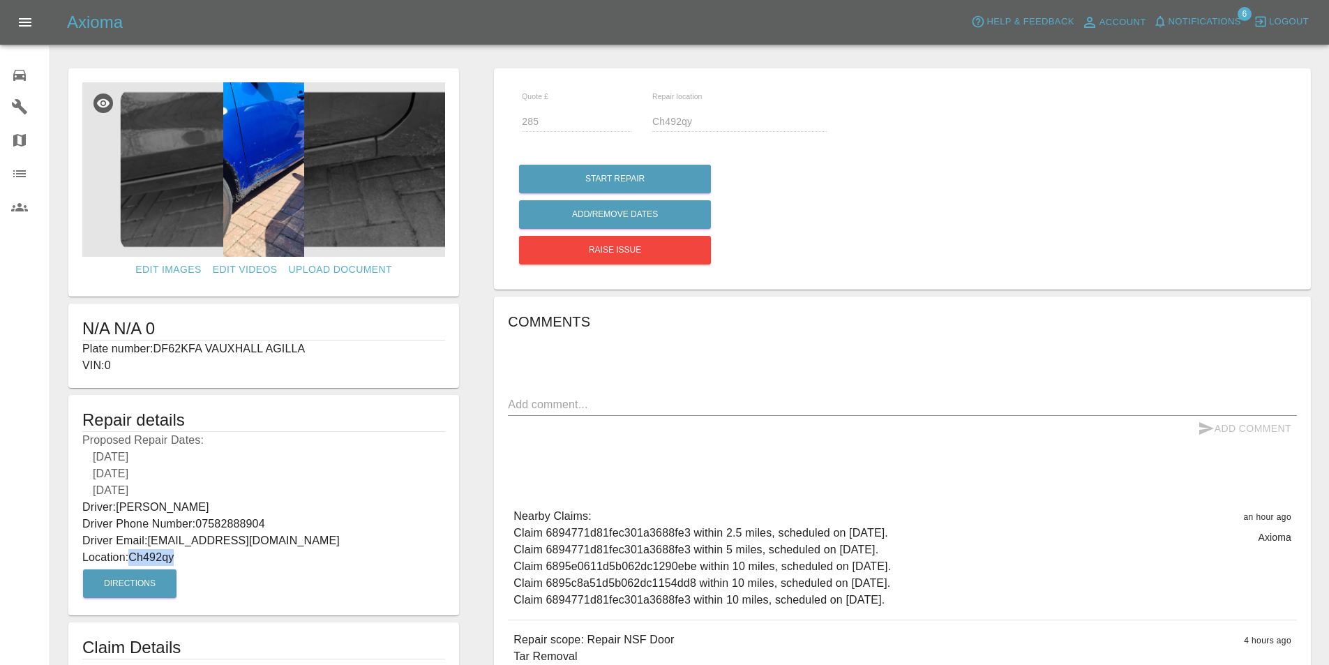
drag, startPoint x: 181, startPoint y: 560, endPoint x: 135, endPoint y: 561, distance: 46.1
click at [135, 561] on p "Location: Ch492qy" at bounding box center [263, 557] width 363 height 17
copy p "Ch492qy"
click at [343, 587] on div "Repair details Proposed Repair Dates: 15/08/2025 19/08/2025 20/08/2025 Driver: …" at bounding box center [263, 505] width 391 height 220
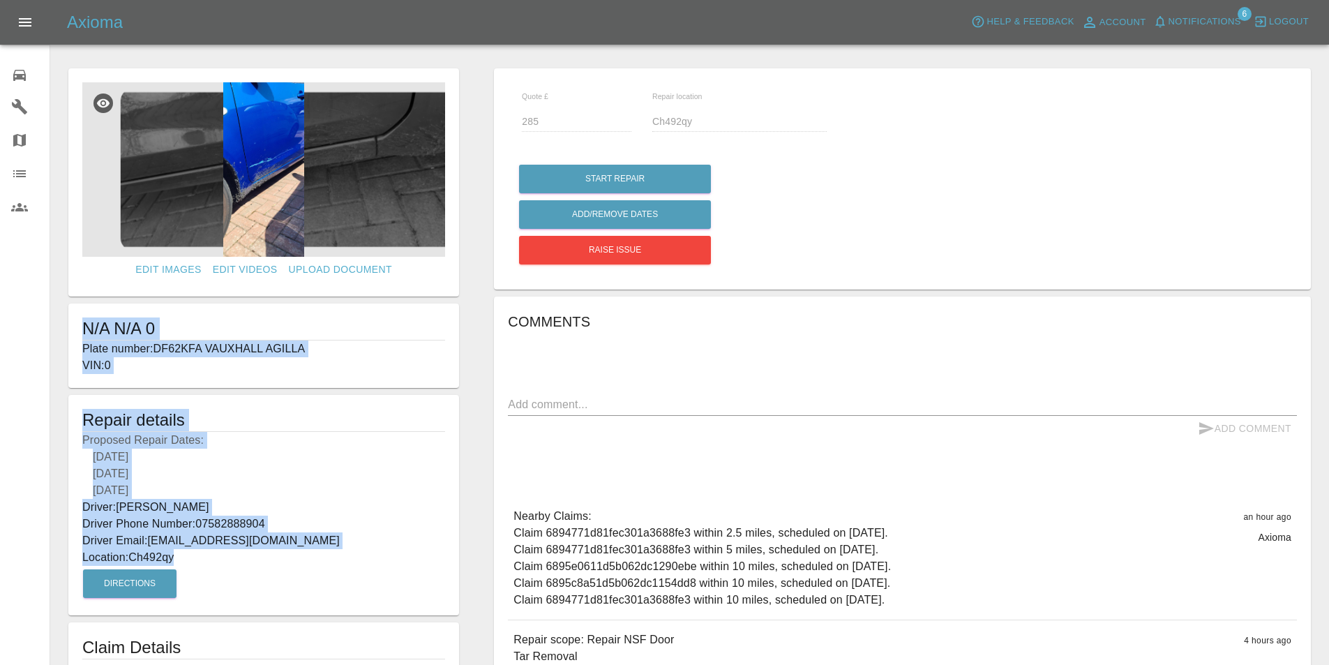
drag, startPoint x: 306, startPoint y: 556, endPoint x: 51, endPoint y: 338, distance: 335.5
click at [51, 338] on div "Edit Images Edit Videos Upload Document N/A N/A 0 Plate number: DF62KFA VAUXHAL…" at bounding box center [264, 398] width 426 height 675
copy form "N/A N/A 0 Plate number: DF62KFA VAUXHALL AGILLA VIN: 0 Repair details Proposed …"
